Goal: Information Seeking & Learning: Learn about a topic

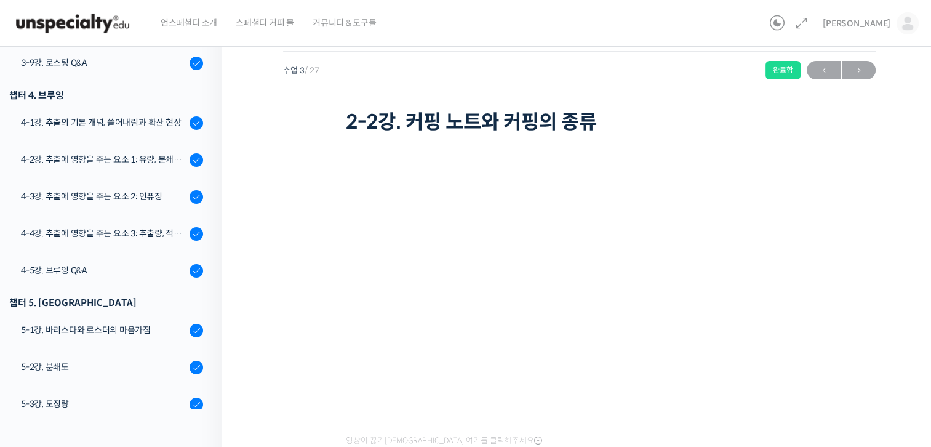
scroll to position [768, 0]
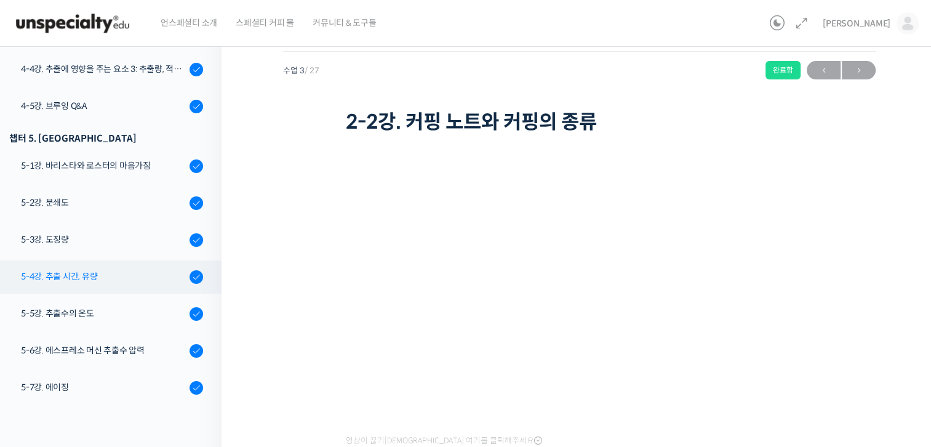
click at [108, 271] on div "5-4강. 추출 시간, 유량" at bounding box center [103, 277] width 165 height 14
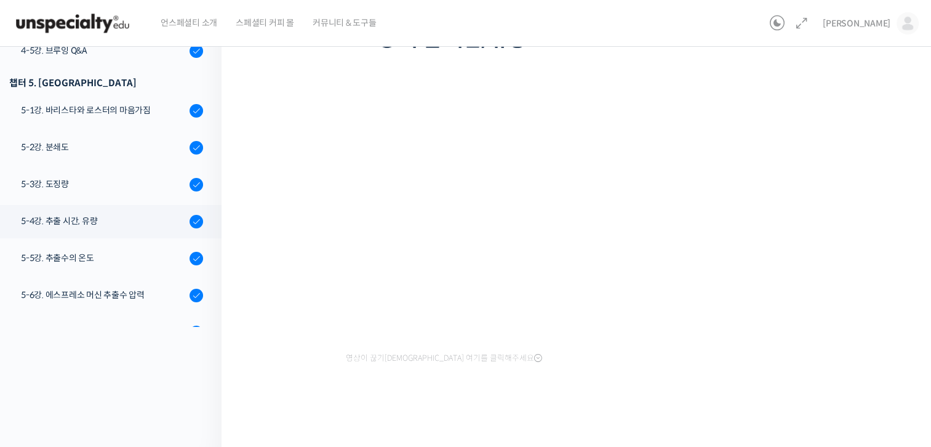
scroll to position [25, 0]
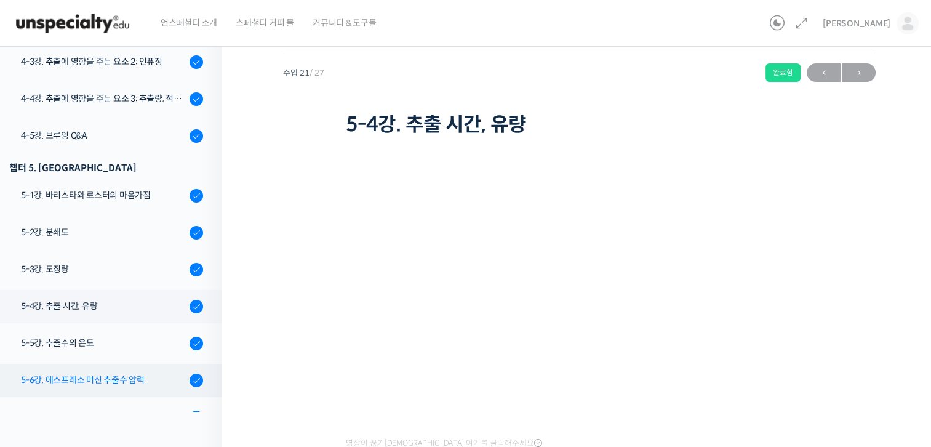
click at [99, 379] on div "5-6강. 에스프레소 머신 추출수 압력" at bounding box center [103, 380] width 165 height 14
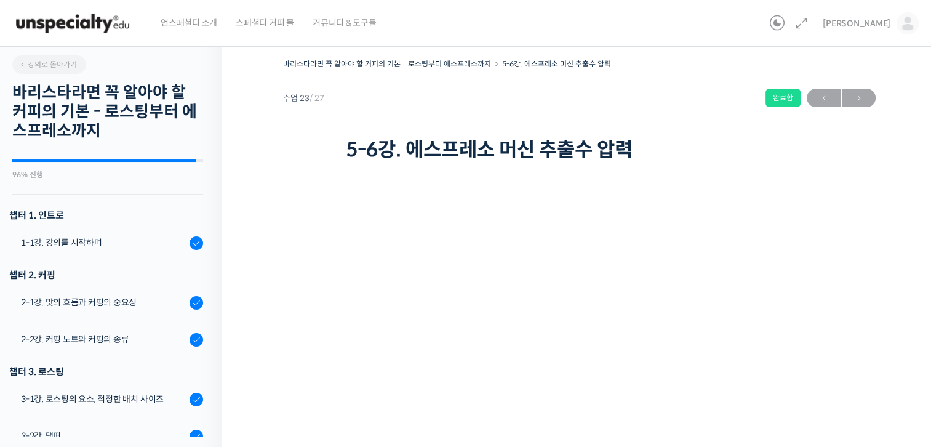
scroll to position [905, 0]
